Goal: Task Accomplishment & Management: Use online tool/utility

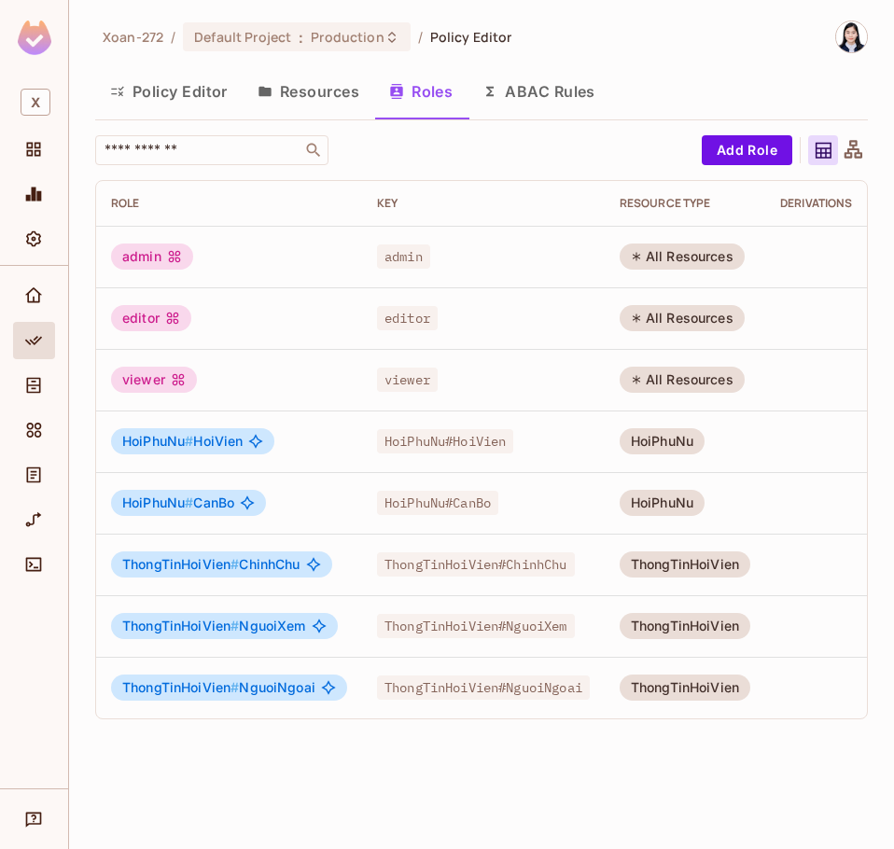
click at [325, 85] on button "Resources" at bounding box center [309, 91] width 132 height 47
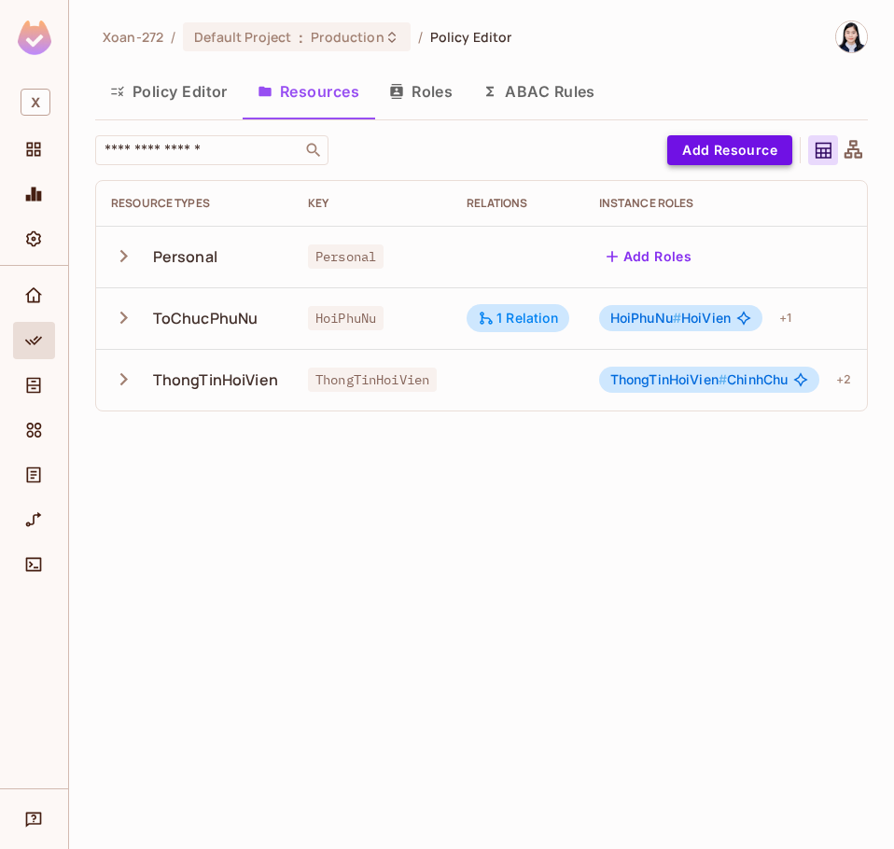
click at [752, 153] on button "Add Resource" at bounding box center [729, 150] width 125 height 30
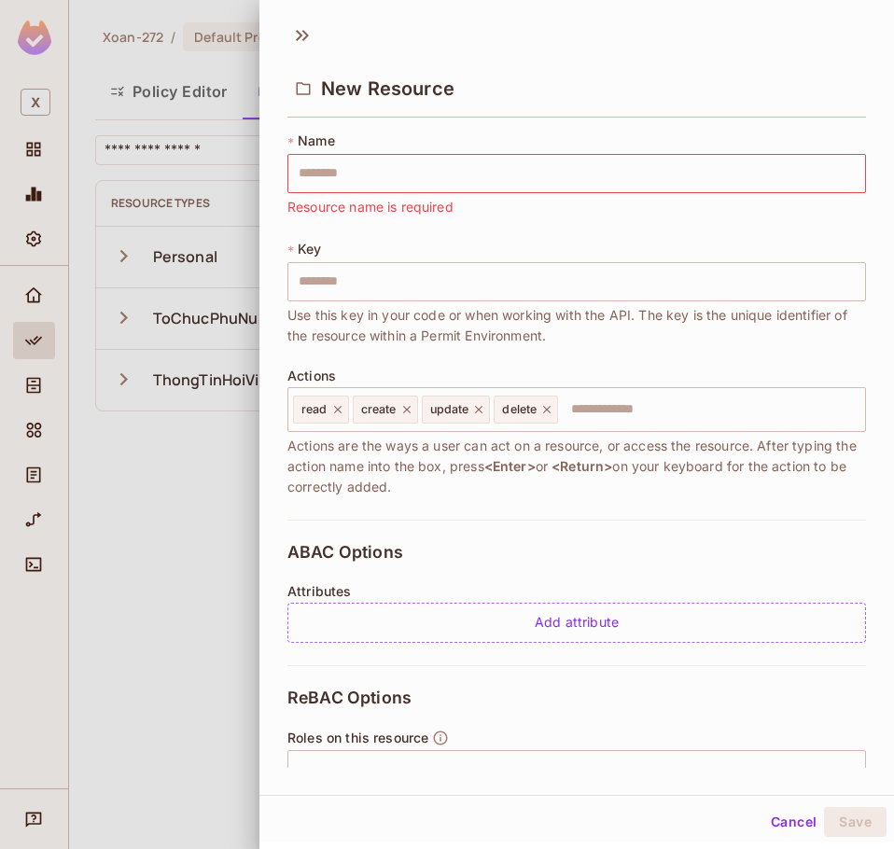
click at [564, 540] on div "ABAC Options Attributes Add attribute" at bounding box center [576, 593] width 578 height 146
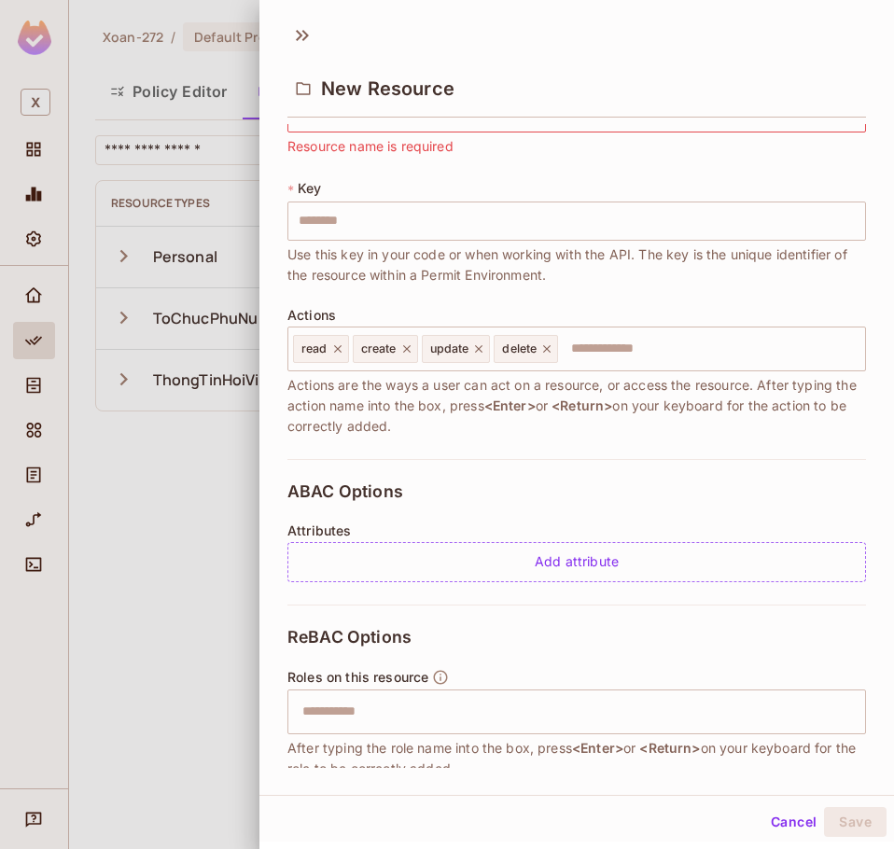
scroll to position [93, 0]
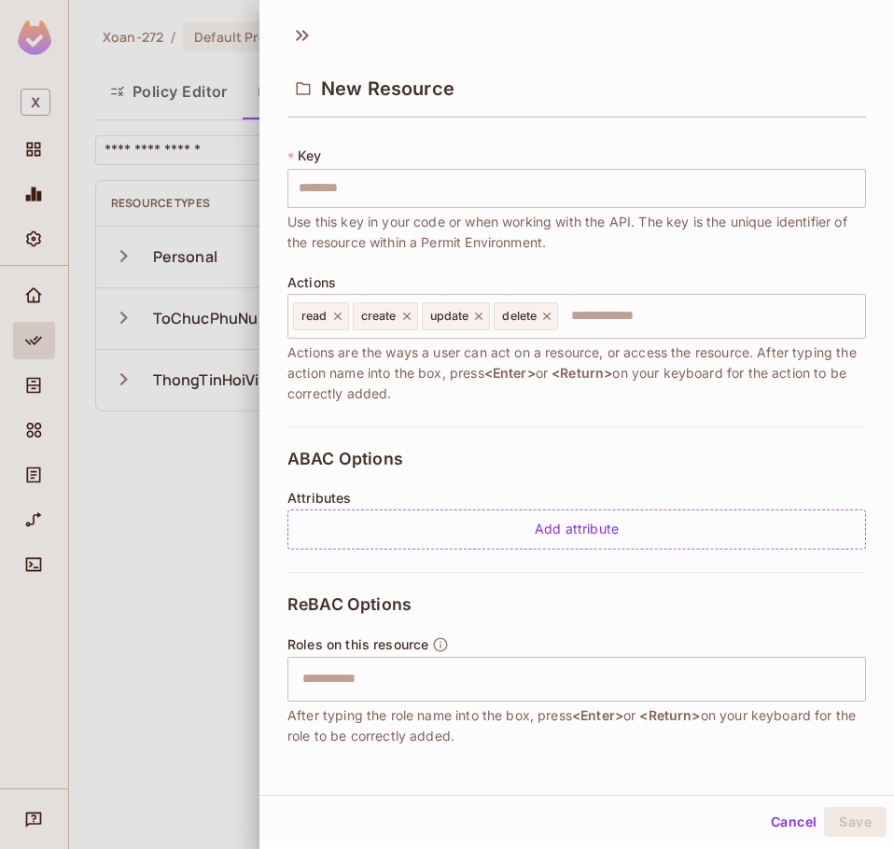
click at [652, 492] on div "Attributes Add attribute" at bounding box center [576, 520] width 578 height 59
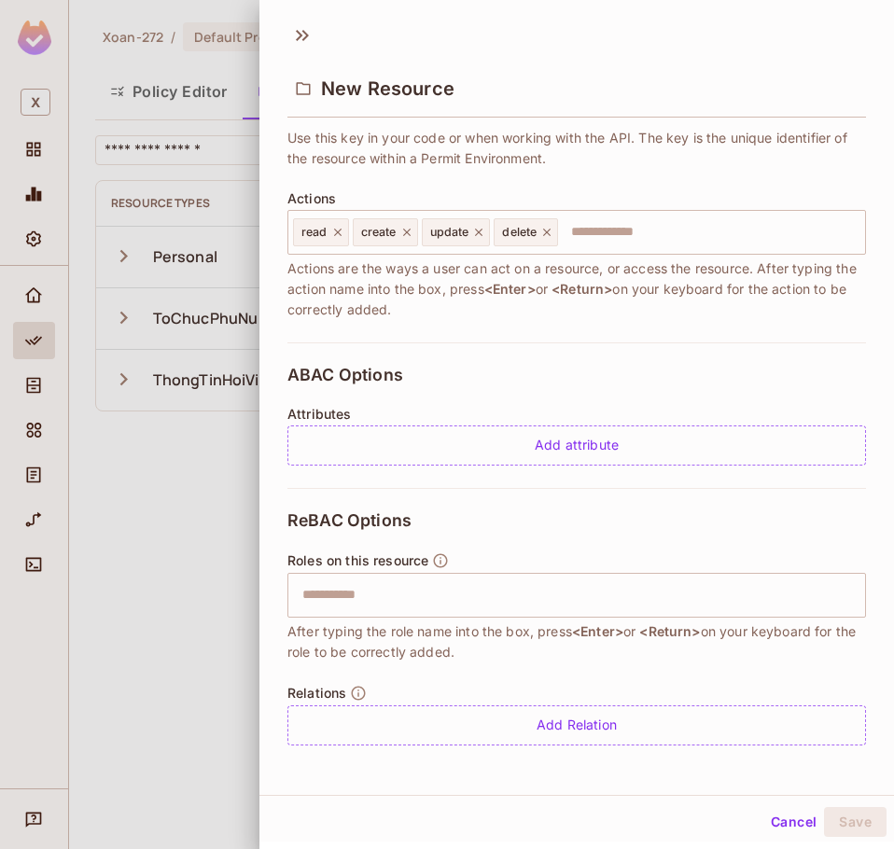
scroll to position [3, 0]
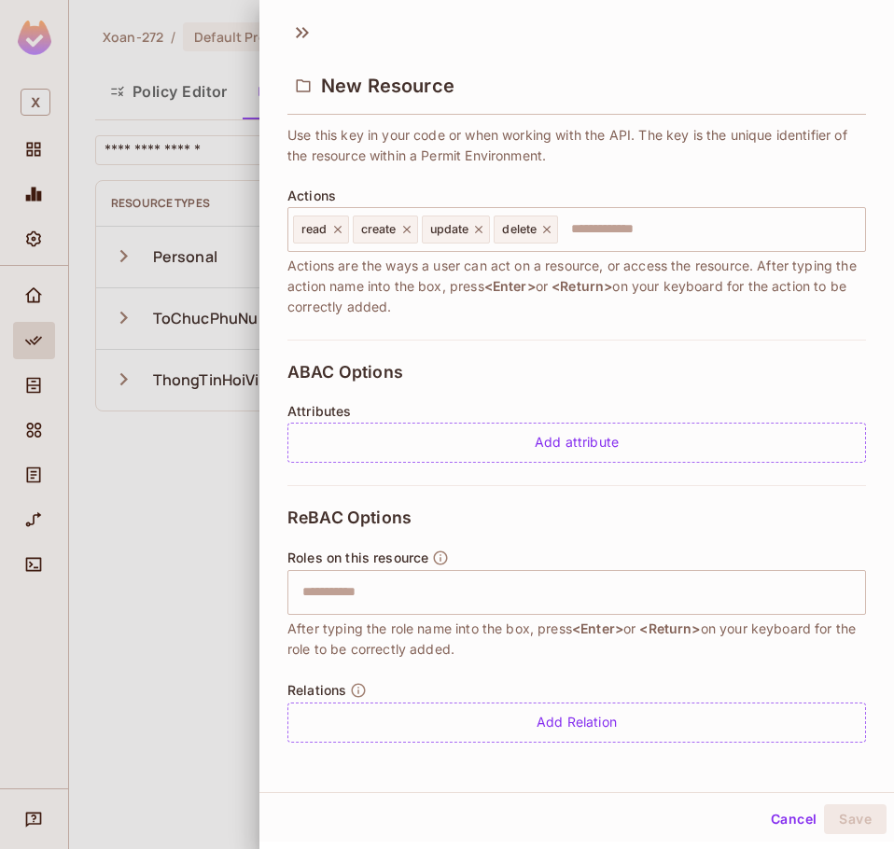
drag, startPoint x: 182, startPoint y: 592, endPoint x: 199, endPoint y: 583, distance: 19.2
click at [187, 590] on div at bounding box center [447, 424] width 894 height 849
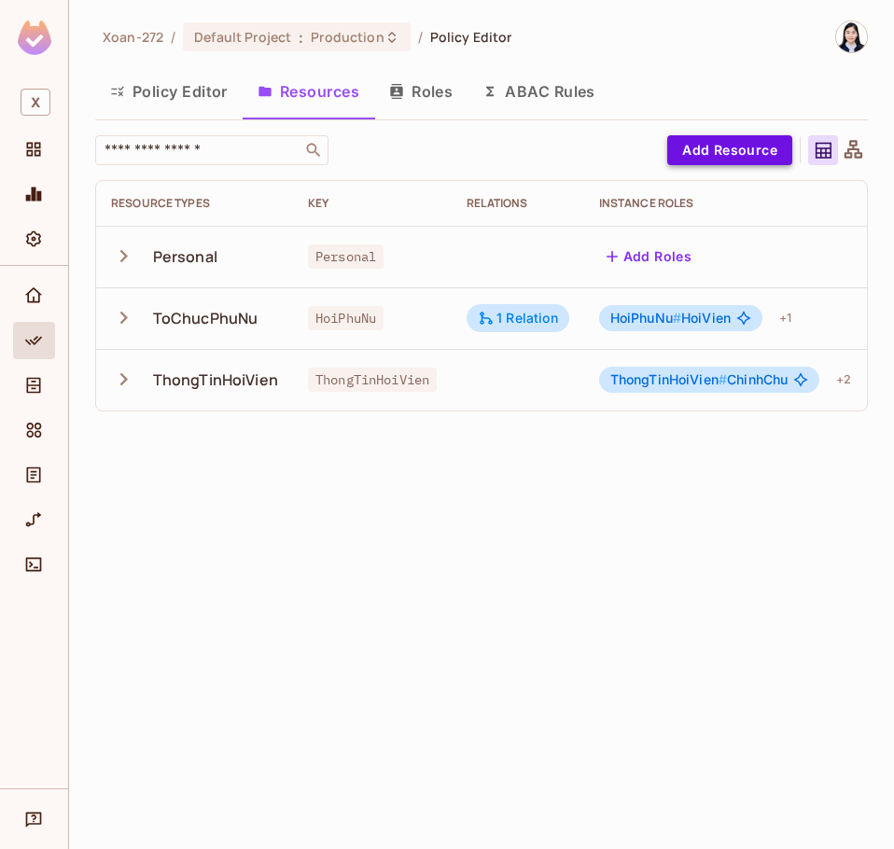
click at [730, 153] on button "Add Resource" at bounding box center [729, 150] width 125 height 30
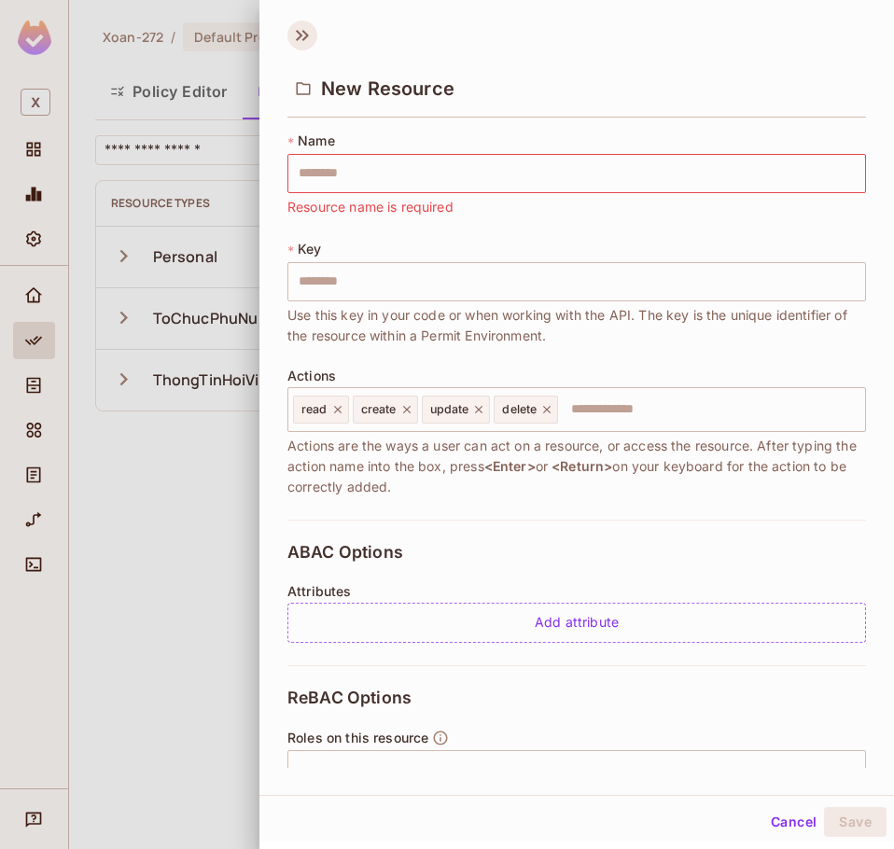
click at [291, 34] on icon at bounding box center [302, 36] width 30 height 30
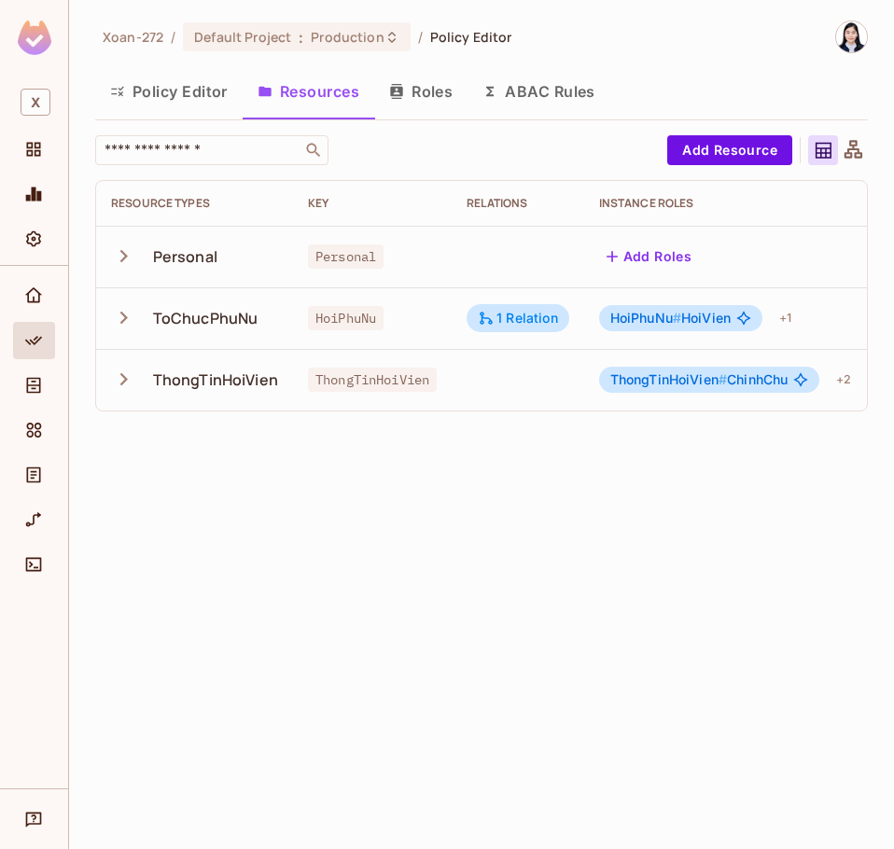
click at [554, 90] on button "ABAC Rules" at bounding box center [538, 91] width 143 height 47
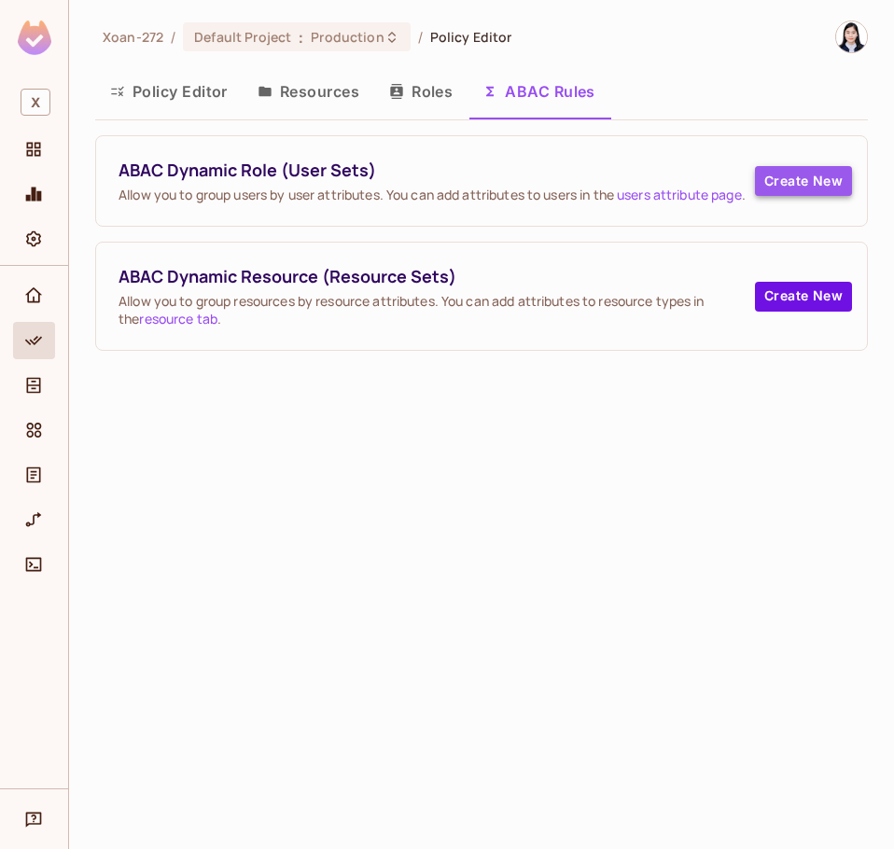
click at [824, 184] on button "Create New" at bounding box center [803, 181] width 97 height 30
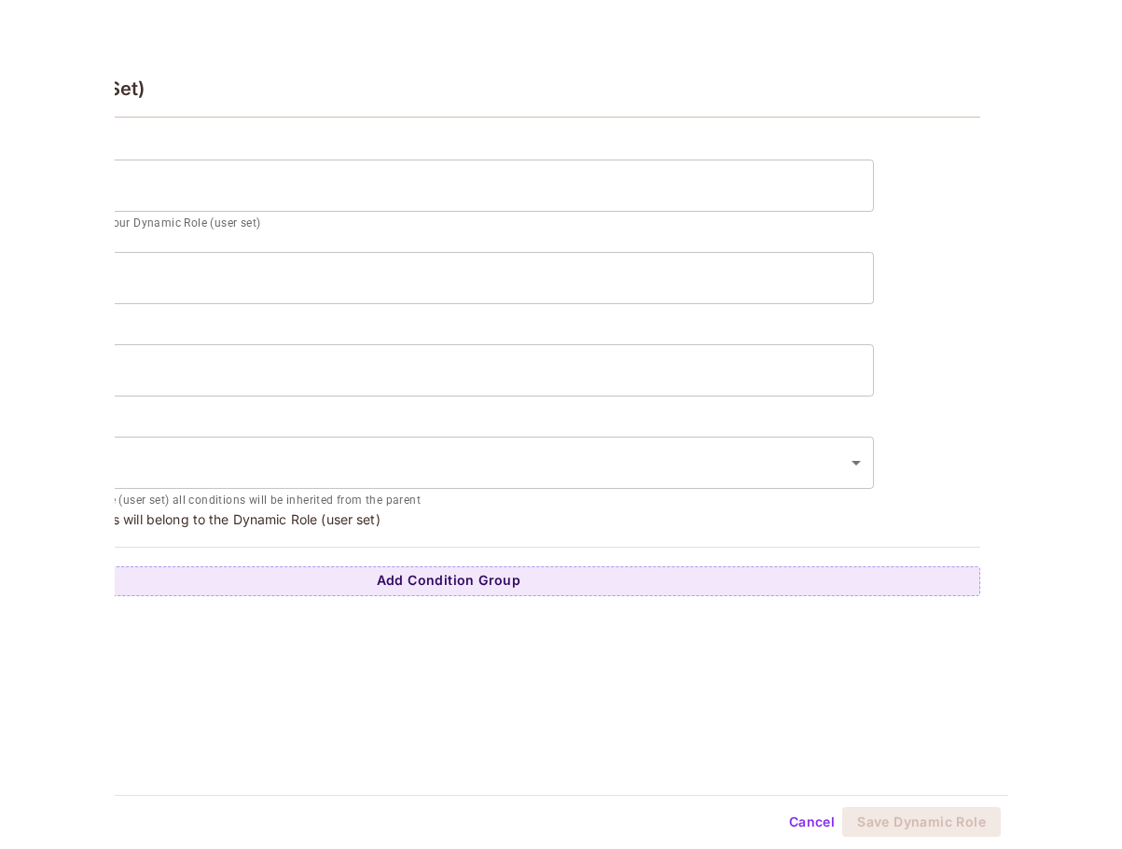
scroll to position [3, 0]
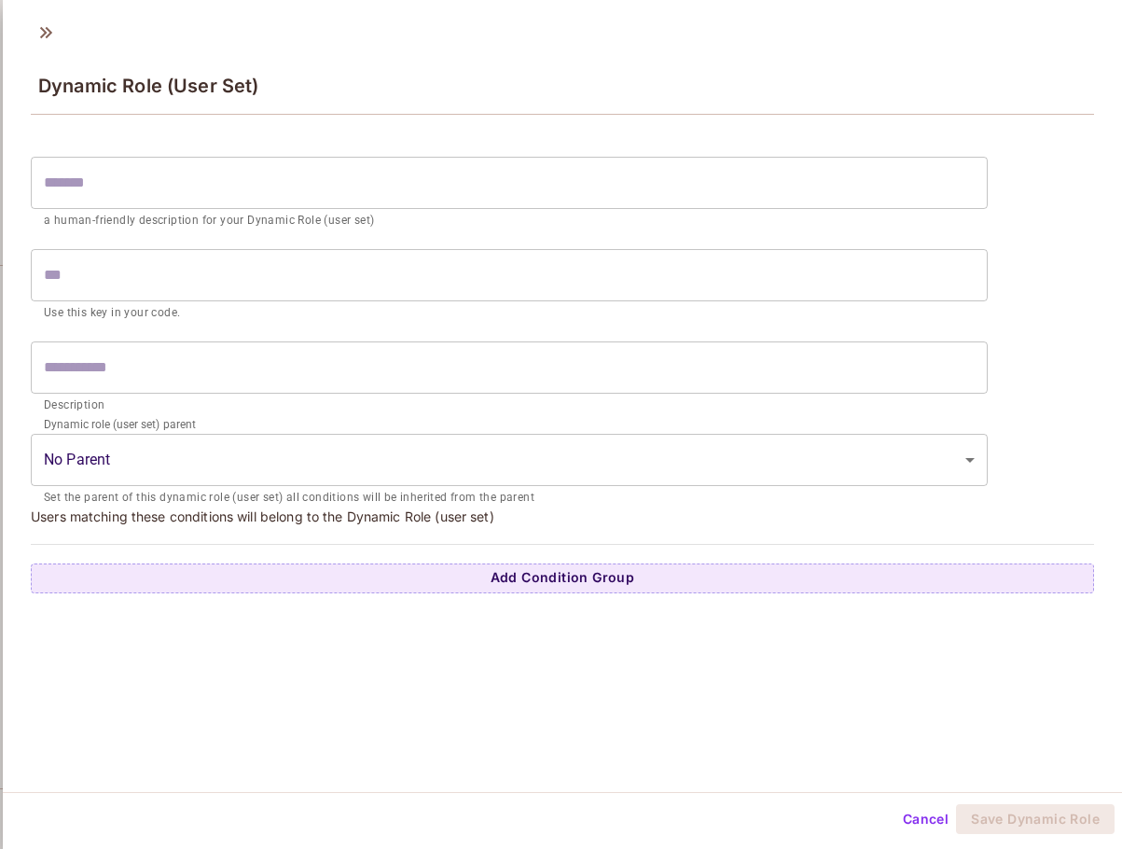
click at [138, 177] on input "text" at bounding box center [509, 183] width 957 height 52
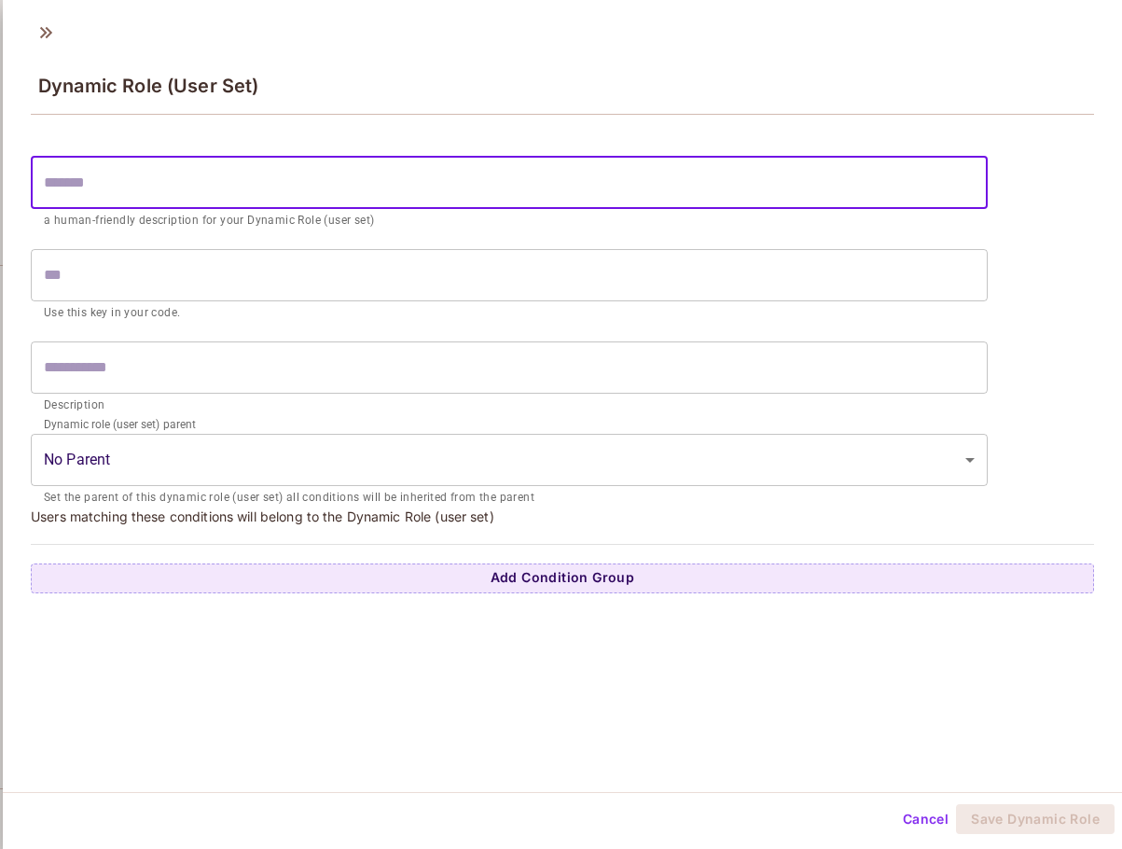
click at [97, 271] on input "text" at bounding box center [509, 275] width 957 height 52
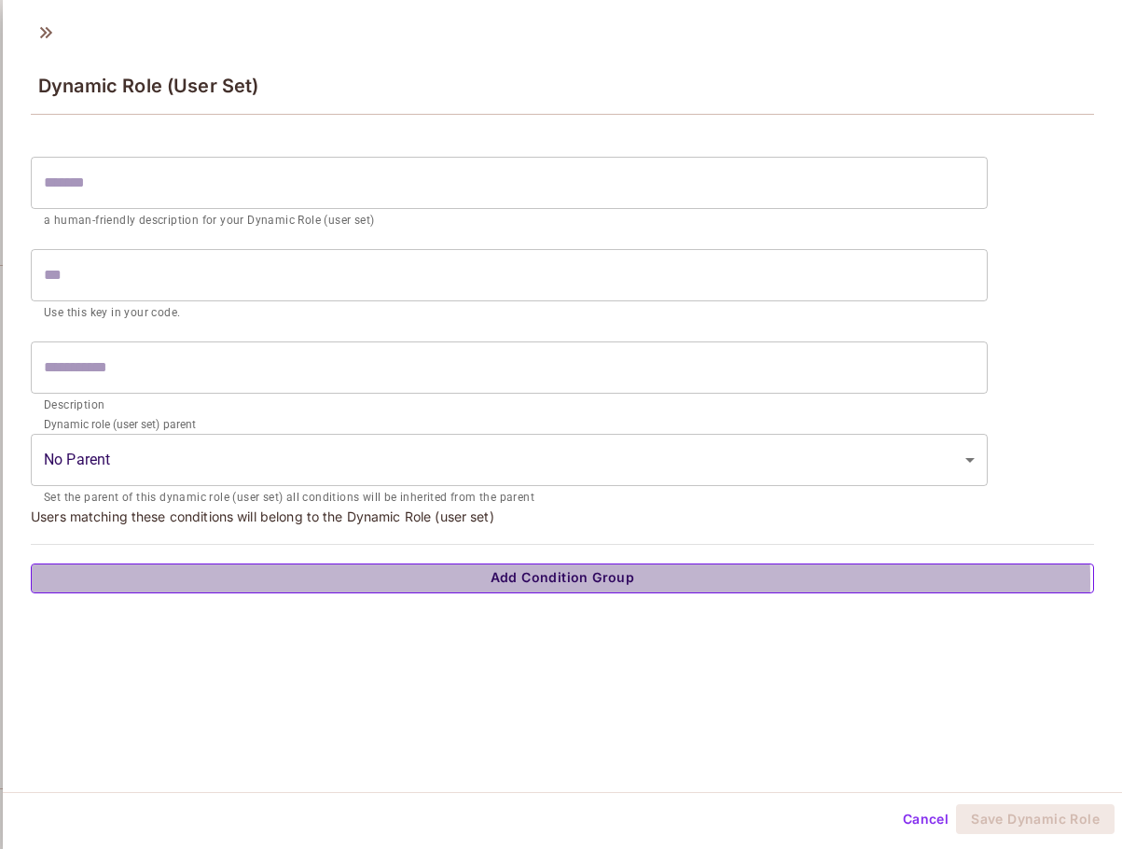
click at [561, 582] on button "Add Condition Group" at bounding box center [563, 578] width 1064 height 30
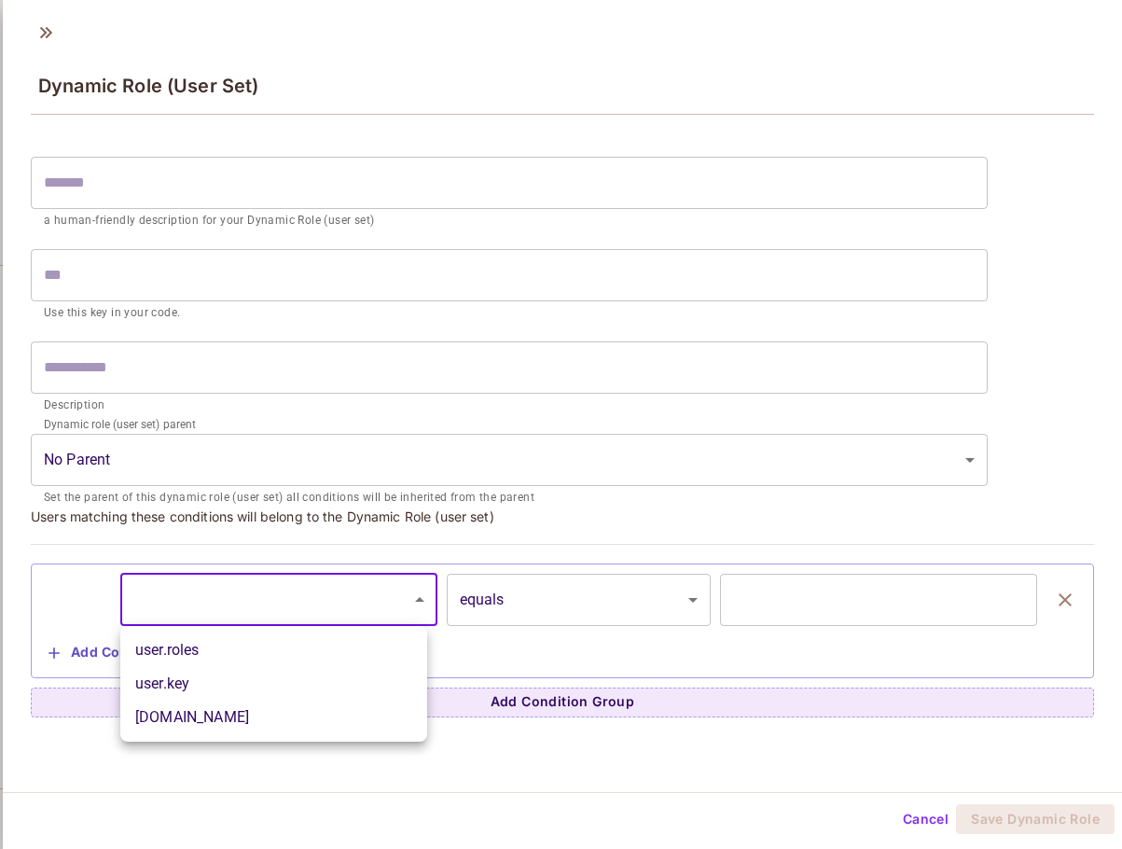
click at [386, 605] on body "X Xoan-272 / Default Project : Production / Policy Editor Policy Editor Resourc…" at bounding box center [561, 424] width 1122 height 849
click at [506, 744] on div at bounding box center [561, 424] width 1122 height 849
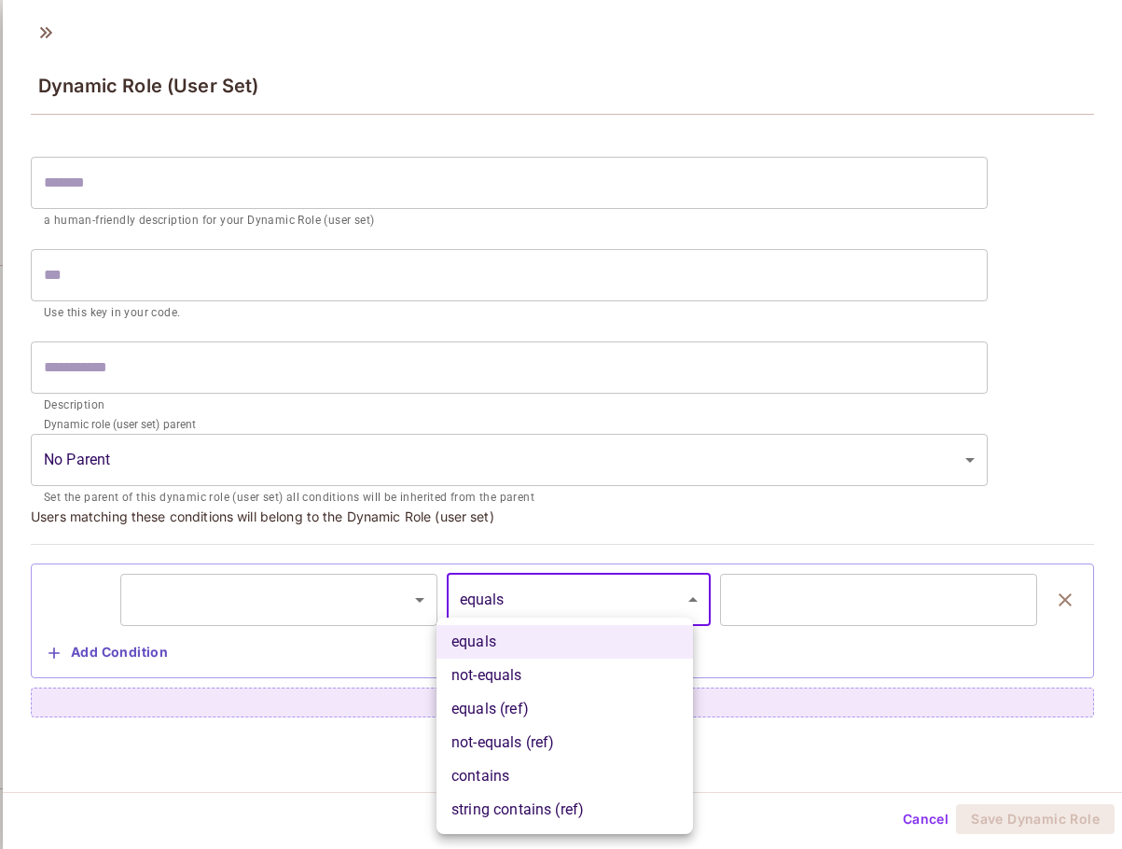
click at [489, 607] on body "X Xoan-272 / Default Project : Production / Policy Editor Policy Editor Resourc…" at bounding box center [561, 424] width 1122 height 849
click at [421, 421] on div at bounding box center [561, 424] width 1122 height 849
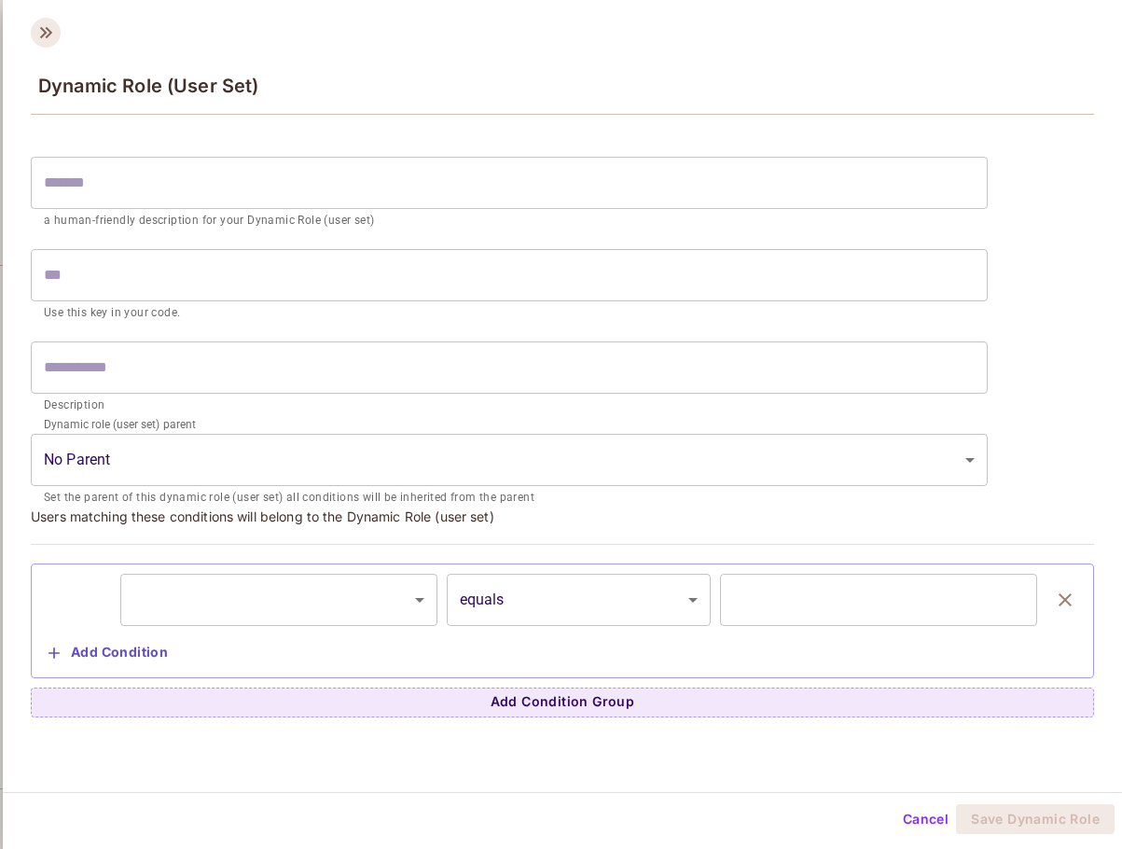
click at [46, 33] on icon at bounding box center [46, 32] width 12 height 11
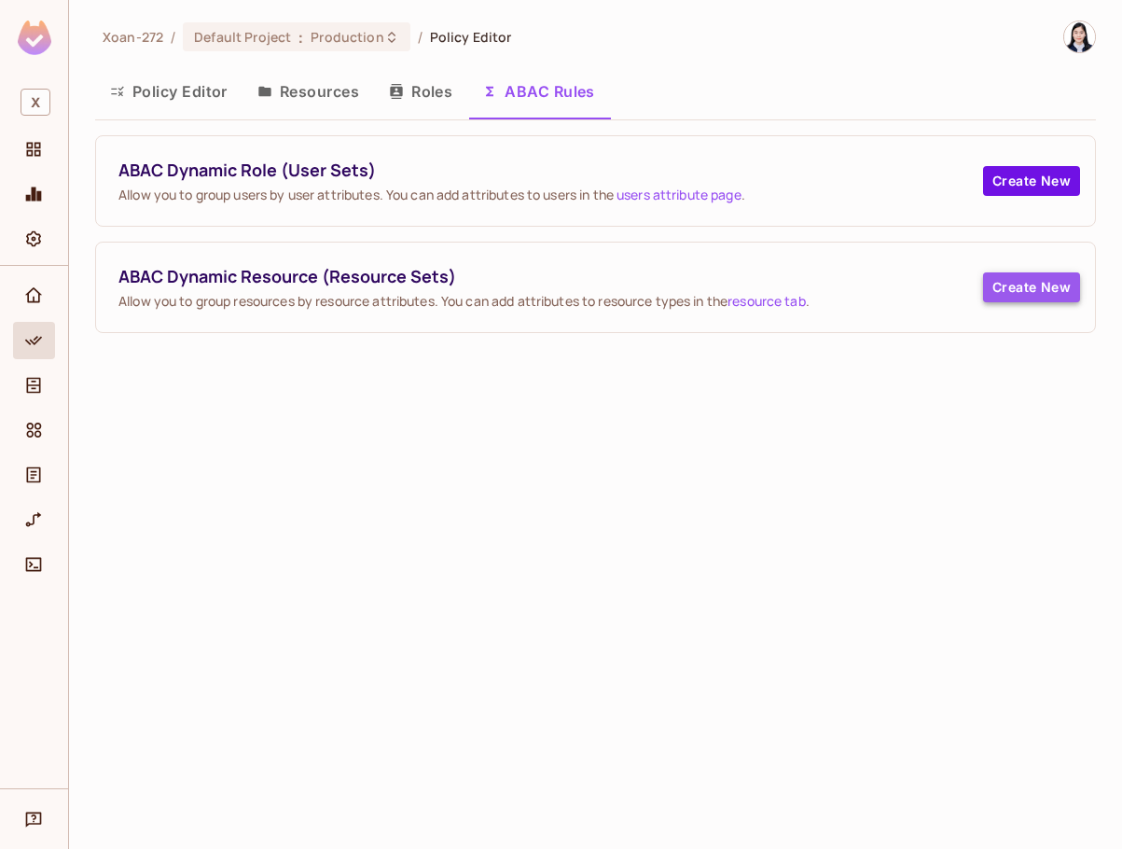
click at [893, 286] on button "Create New" at bounding box center [1031, 287] width 97 height 30
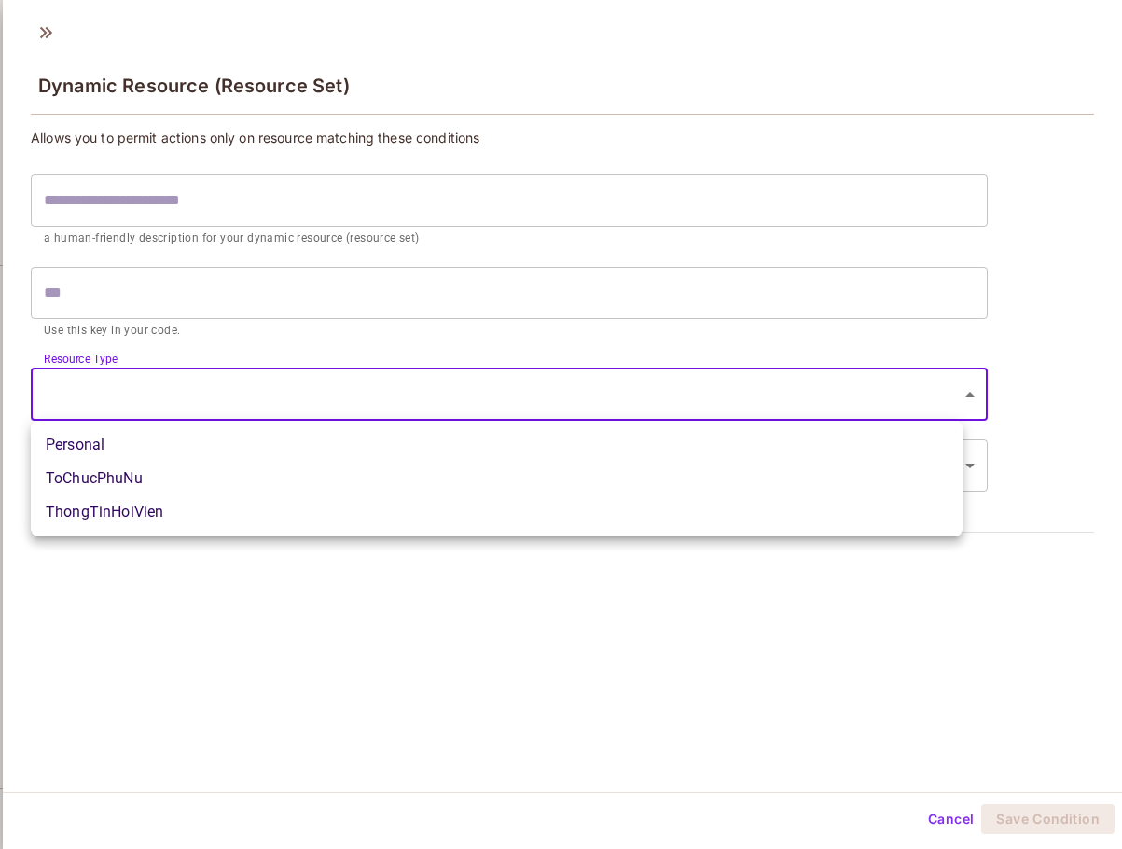
click at [587, 372] on body "X Xoan-272 / Default Project : Production / Policy Editor Policy Editor Resourc…" at bounding box center [561, 424] width 1122 height 849
click at [511, 627] on div at bounding box center [561, 424] width 1122 height 849
click at [245, 384] on body "X Xoan-272 / Default Project : Production / Policy Editor Policy Editor Resourc…" at bounding box center [561, 424] width 1122 height 849
click at [340, 631] on div at bounding box center [561, 424] width 1122 height 849
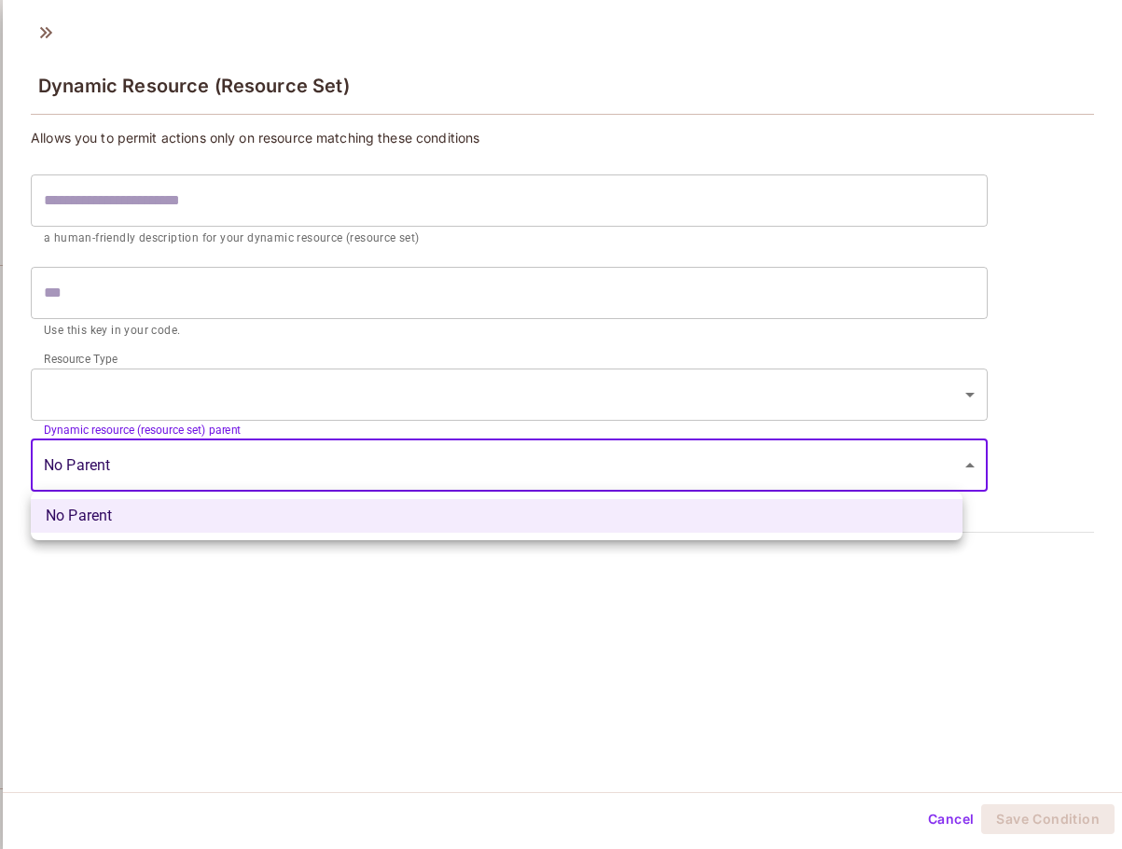
click at [271, 466] on body "X Xoan-272 / Default Project : Production / Policy Editor Policy Editor Resourc…" at bounding box center [561, 424] width 1122 height 849
click at [285, 567] on div at bounding box center [561, 424] width 1122 height 849
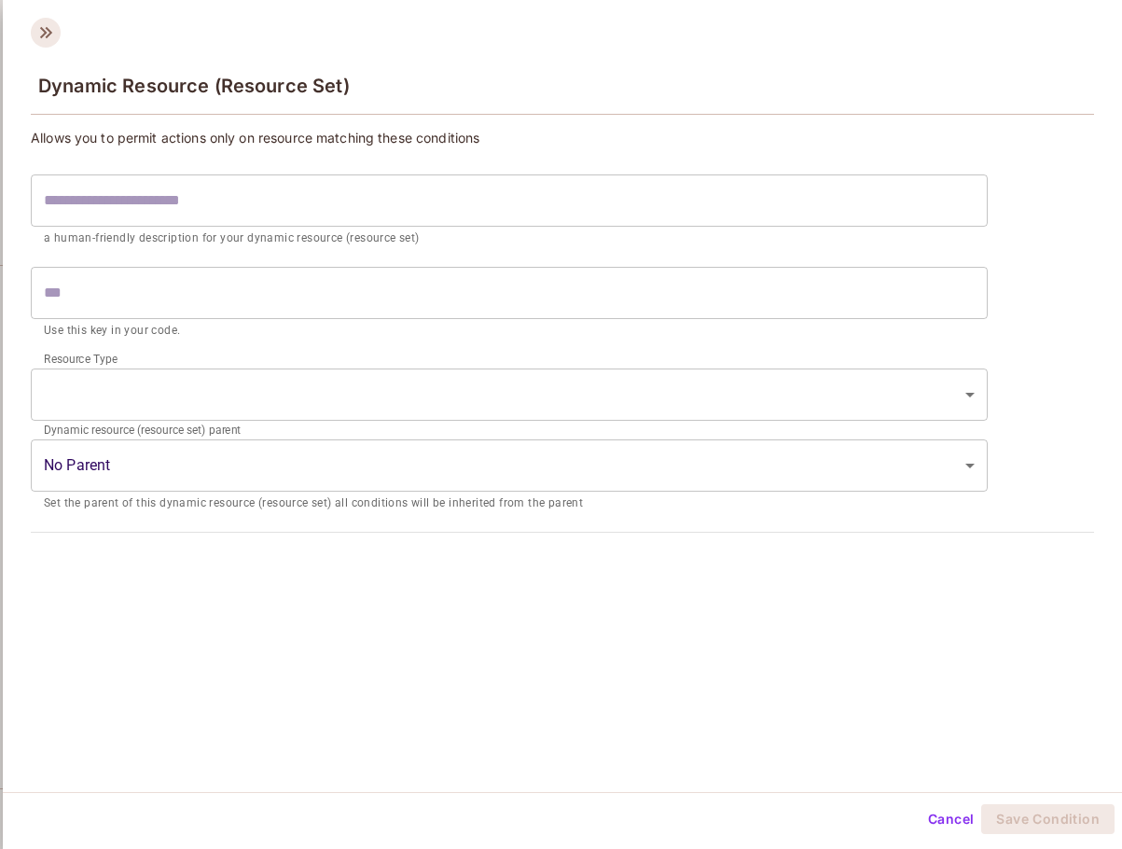
click at [42, 46] on icon at bounding box center [46, 33] width 30 height 30
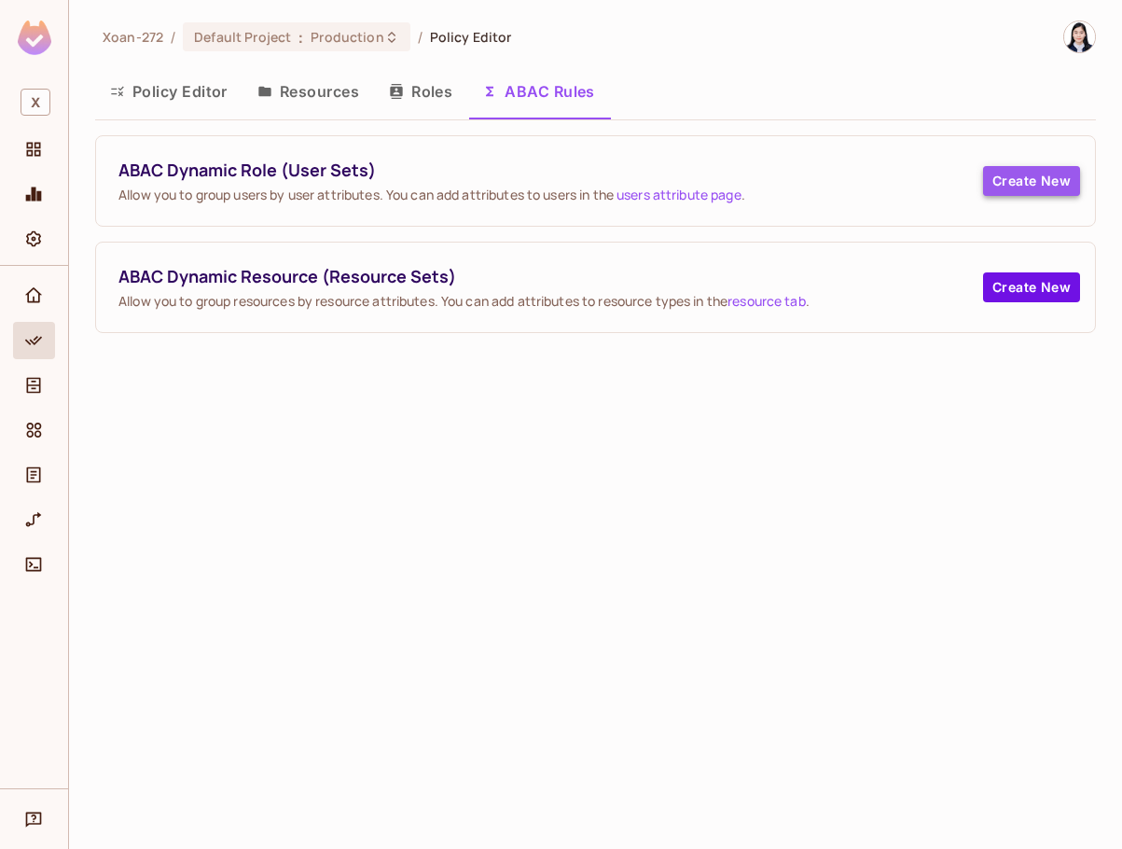
click at [893, 180] on button "Create New" at bounding box center [1031, 181] width 97 height 30
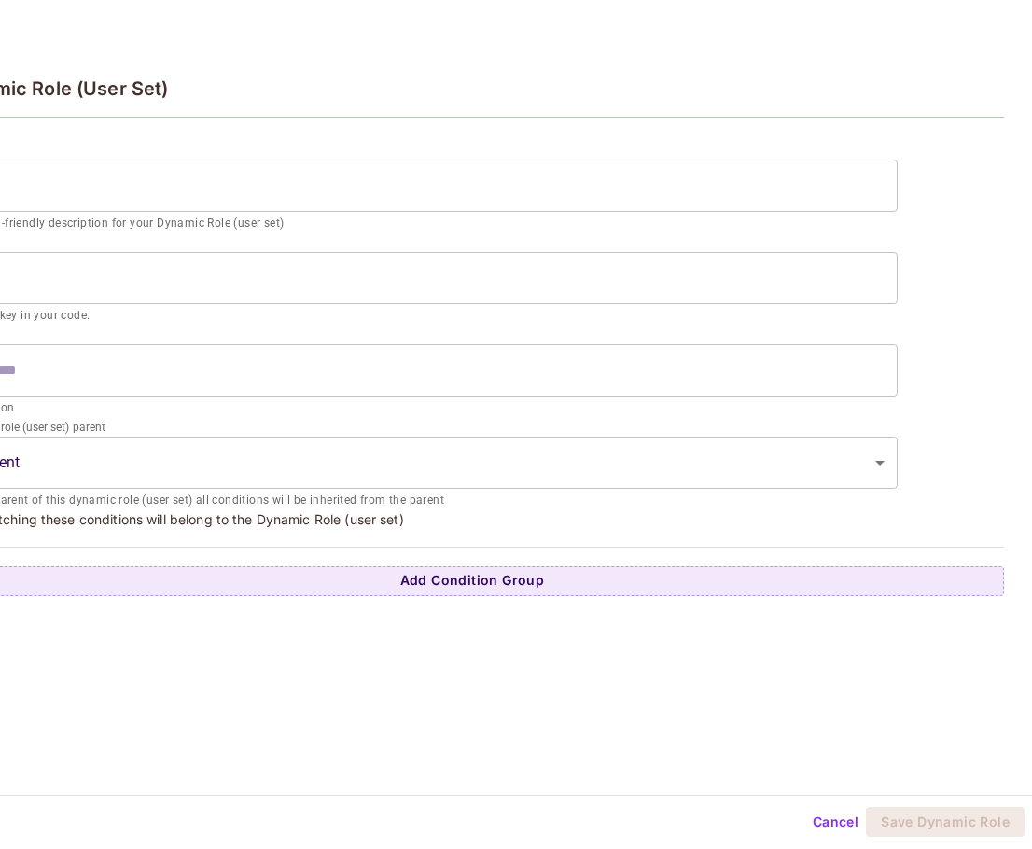
click at [311, 301] on input "text" at bounding box center [418, 278] width 957 height 52
drag, startPoint x: 204, startPoint y: 54, endPoint x: 206, endPoint y: 65, distance: 11.3
click at [206, 64] on div "Dynamic Role (User Set)" at bounding box center [471, 73] width 1119 height 104
drag, startPoint x: 329, startPoint y: 674, endPoint x: 809, endPoint y: 793, distance: 494.2
click at [377, 685] on div "Dynamic Role (User Set) ​ a human-friendly description for your Dynamic Role (u…" at bounding box center [471, 404] width 1119 height 782
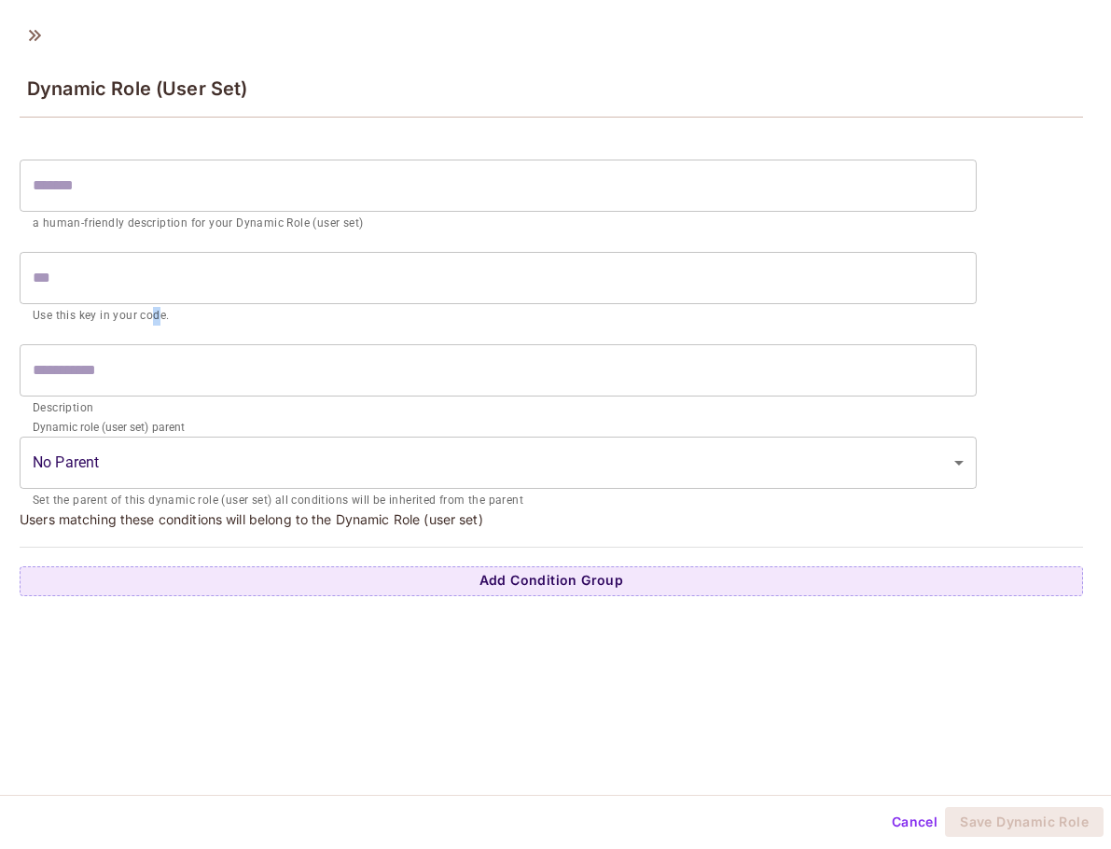
drag, startPoint x: 156, startPoint y: 313, endPoint x: 121, endPoint y: 355, distance: 54.3
click at [151, 313] on p "Use this key in your code." at bounding box center [498, 316] width 931 height 19
click at [95, 450] on body "X Xoan-272 / Default Project : Production / Policy Editor Policy Editor Resourc…" at bounding box center [555, 424] width 1111 height 849
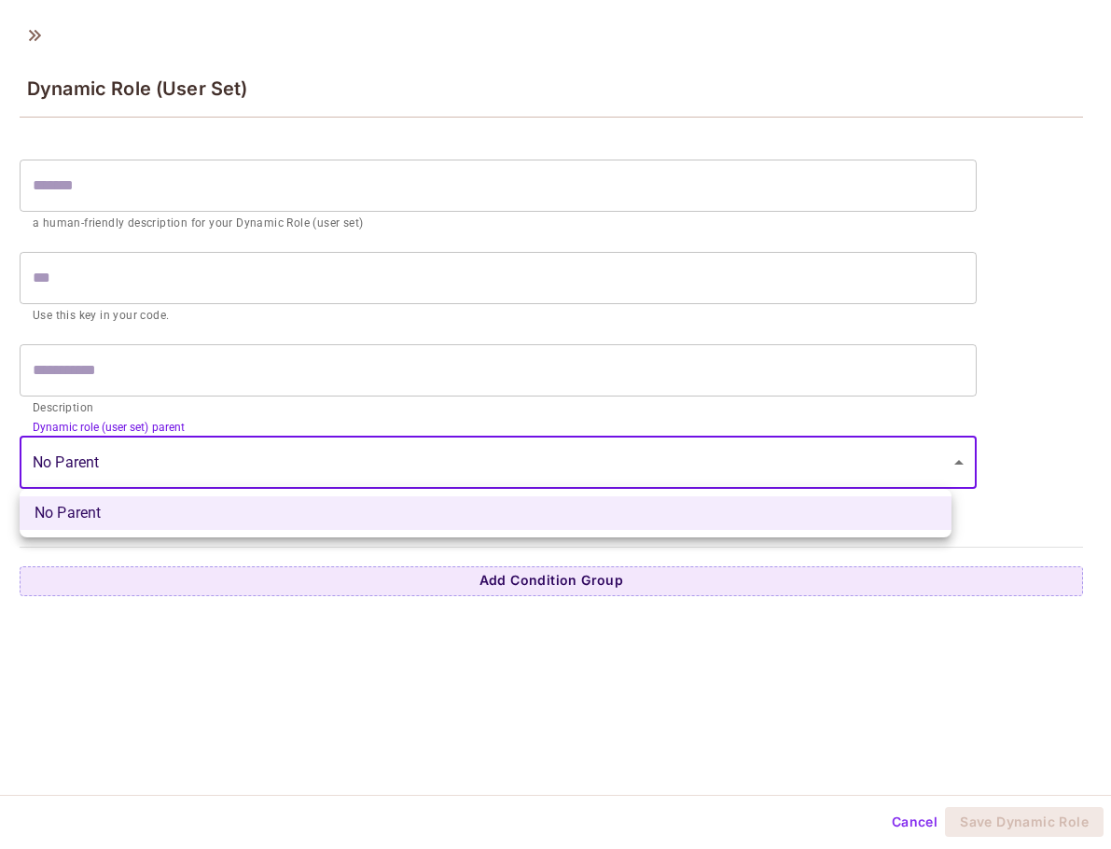
click at [197, 408] on div at bounding box center [555, 424] width 1111 height 849
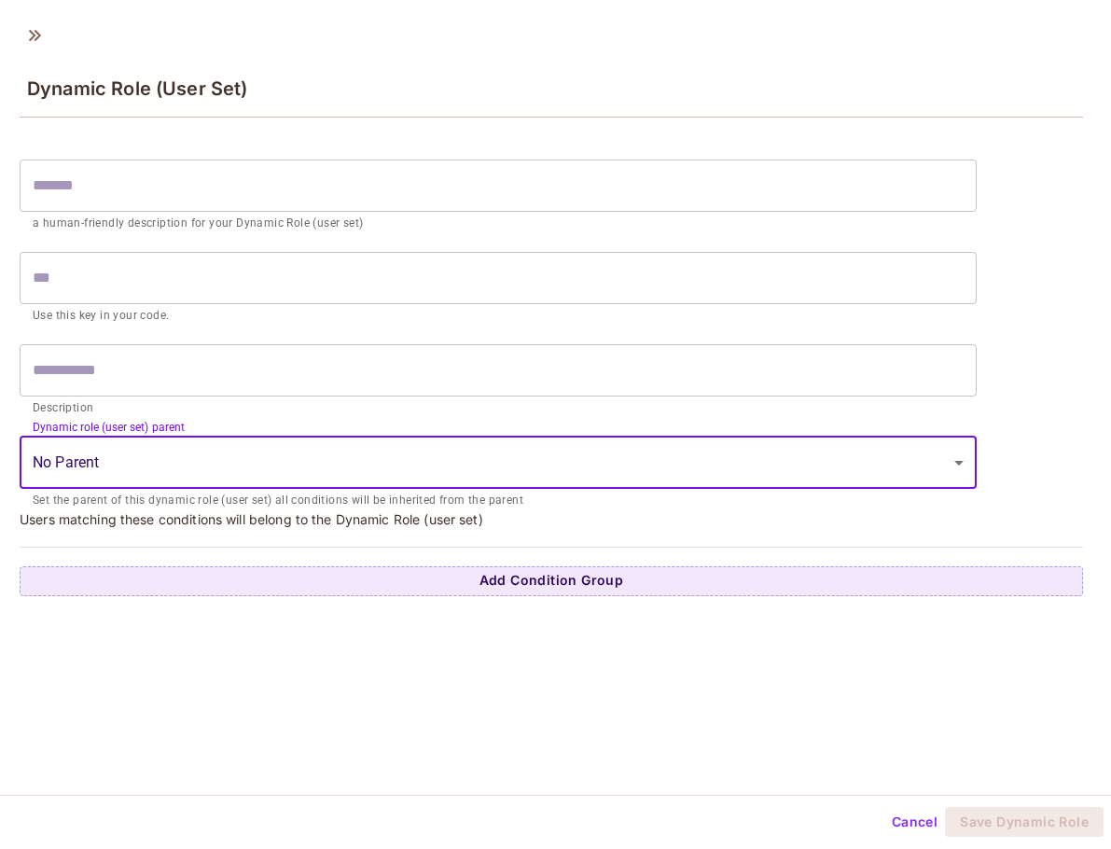
click at [191, 378] on input "text" at bounding box center [498, 370] width 957 height 52
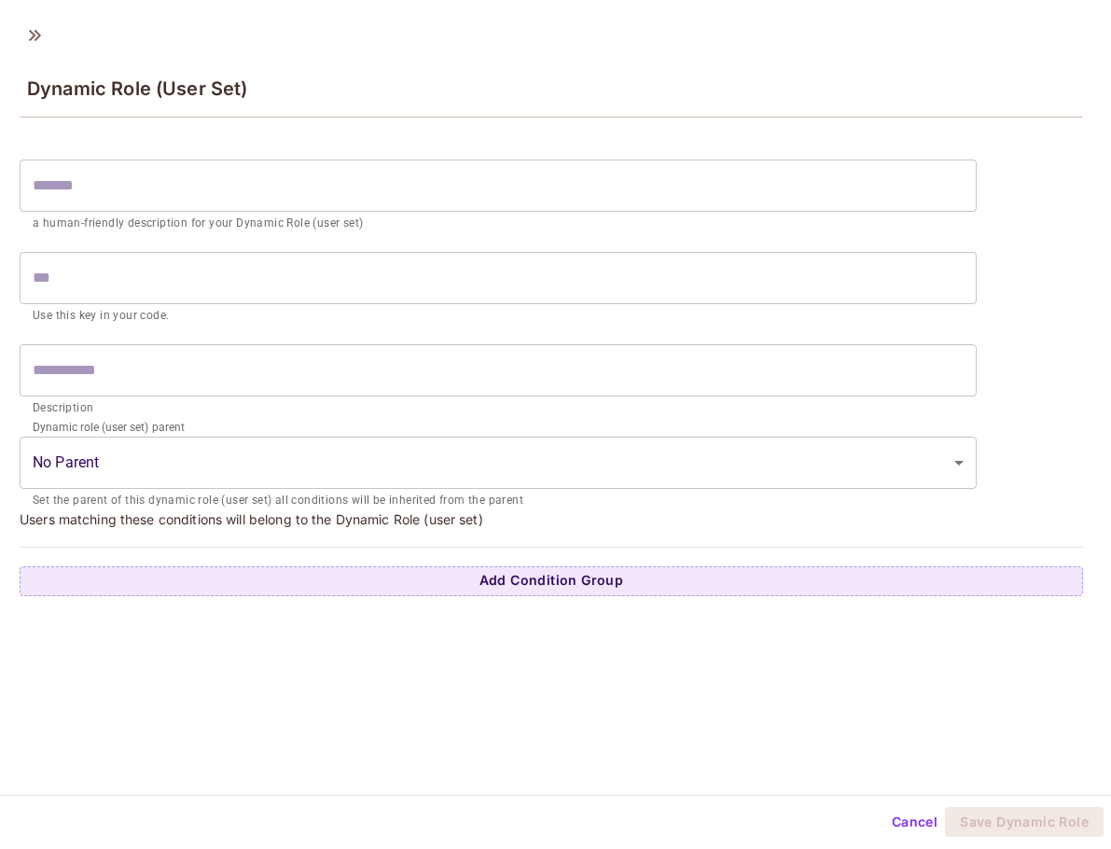
drag, startPoint x: 31, startPoint y: 35, endPoint x: 36, endPoint y: 45, distance: 11.7
click at [34, 35] on icon at bounding box center [35, 36] width 30 height 30
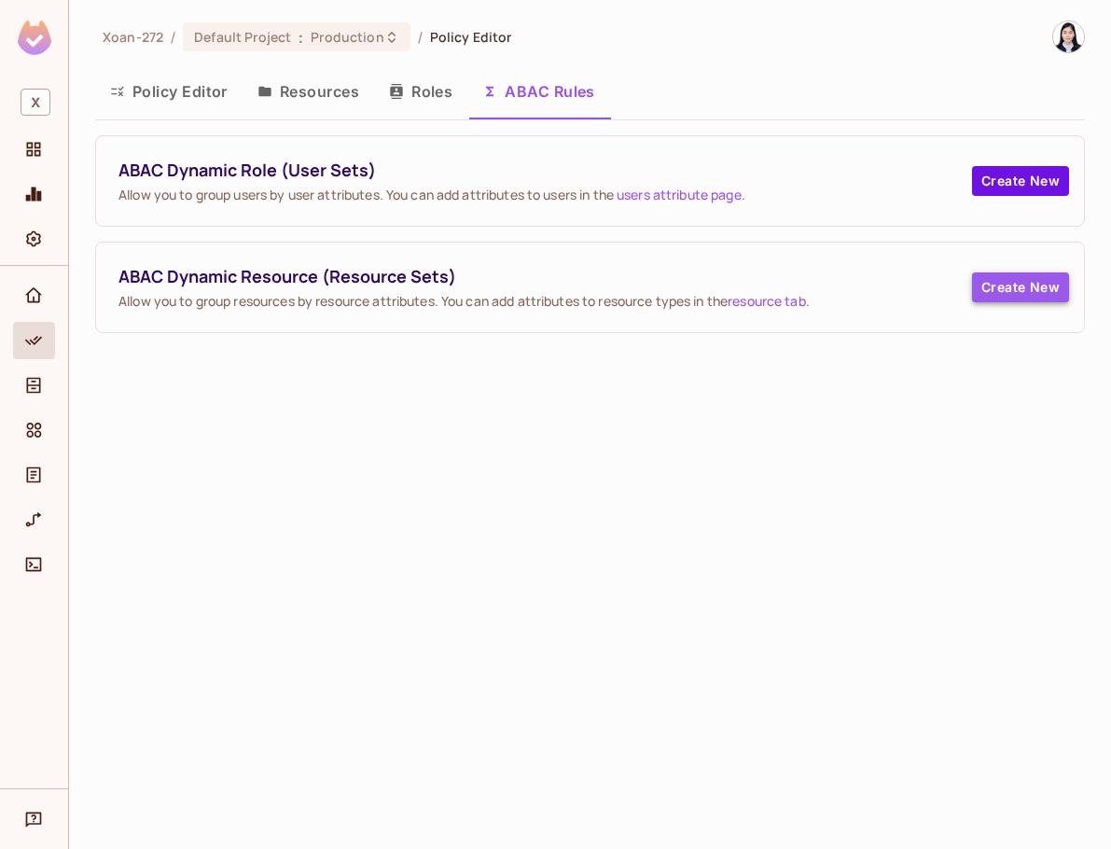
click at [893, 296] on button "Create New" at bounding box center [1020, 287] width 97 height 30
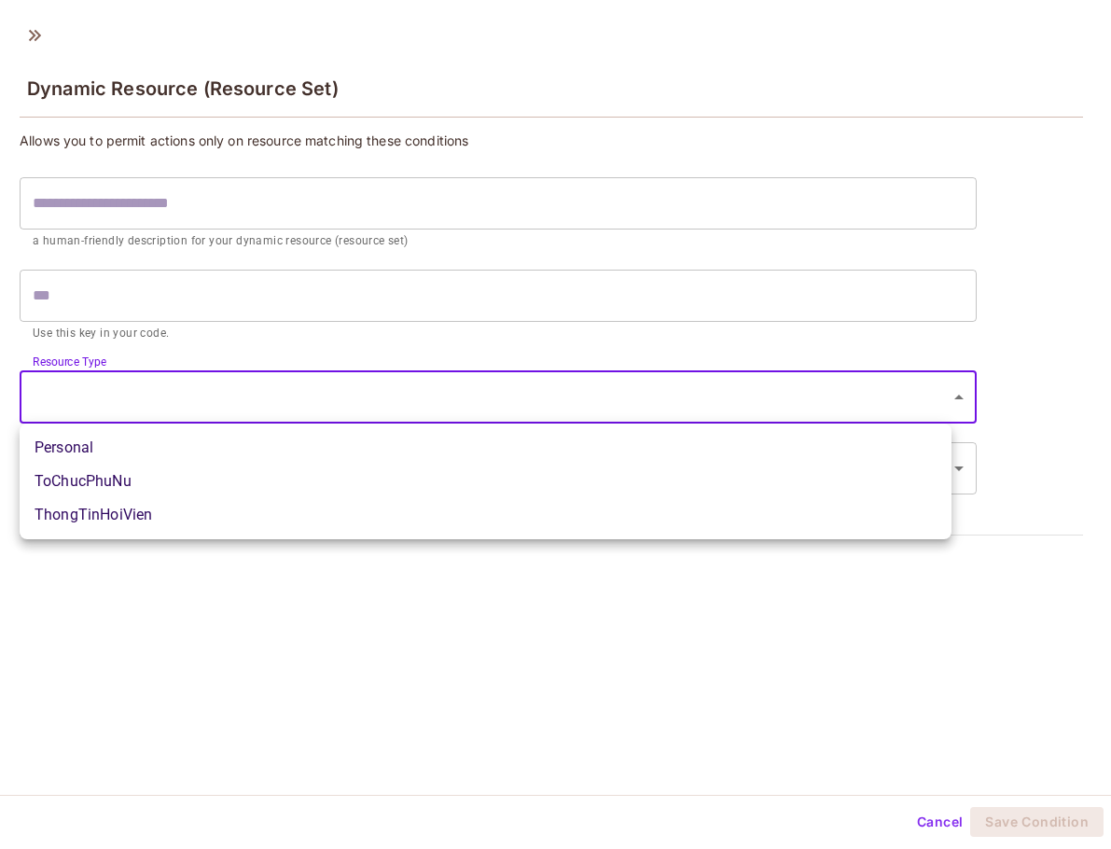
click at [113, 391] on body "X Xoan-272 / Default Project : Production / Policy Editor Policy Editor Resourc…" at bounding box center [555, 424] width 1111 height 849
click at [305, 688] on div at bounding box center [555, 424] width 1111 height 849
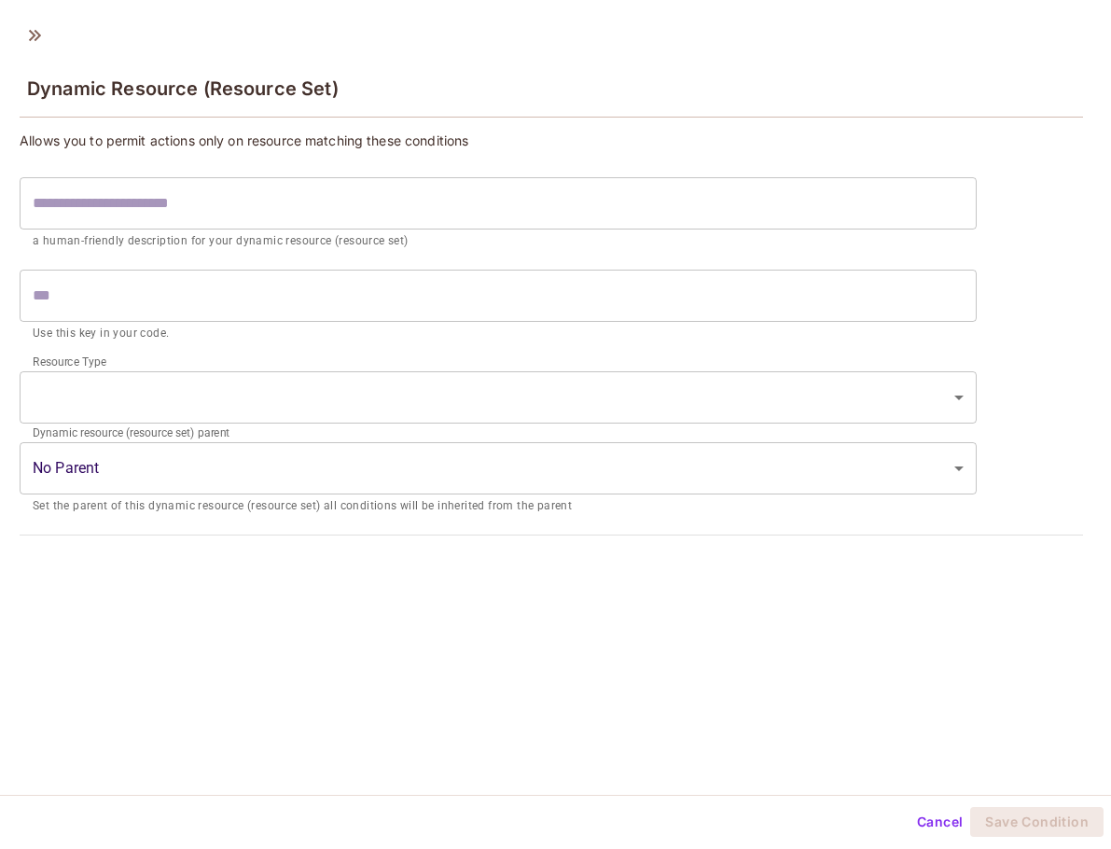
click at [508, 717] on div "Dynamic Resource (Resource Set) Allows you to permit actions only on resource m…" at bounding box center [551, 404] width 1119 height 782
click at [35, 33] on icon at bounding box center [35, 36] width 30 height 30
